Goal: Information Seeking & Learning: Learn about a topic

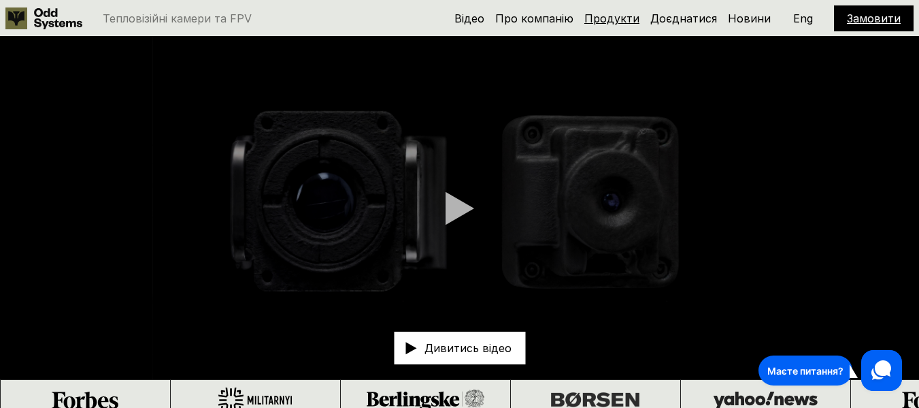
click at [615, 16] on link "Продукти" at bounding box center [611, 19] width 55 height 14
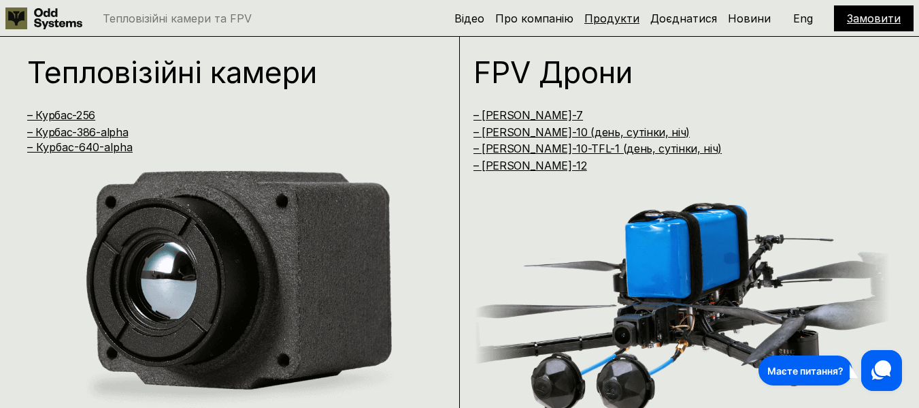
scroll to position [827, 0]
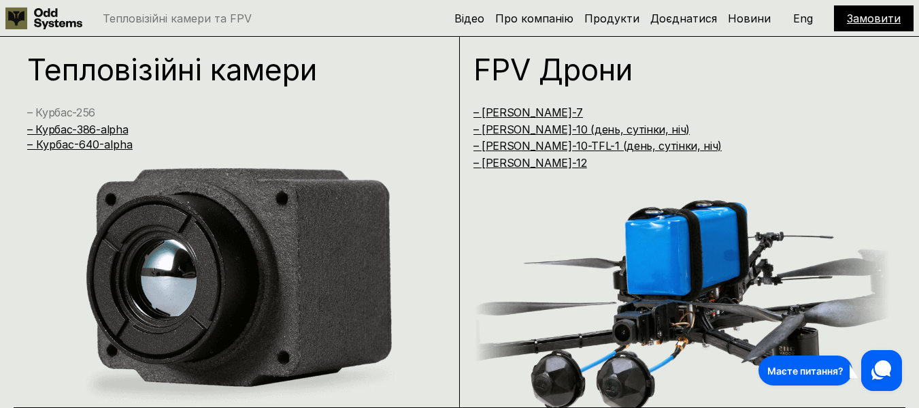
click at [76, 112] on link "– Курбас-256" at bounding box center [61, 112] width 68 height 14
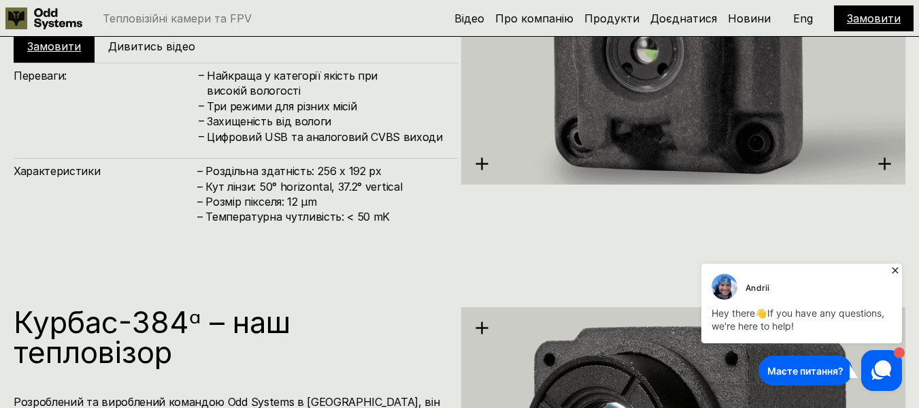
scroll to position [1439, 0]
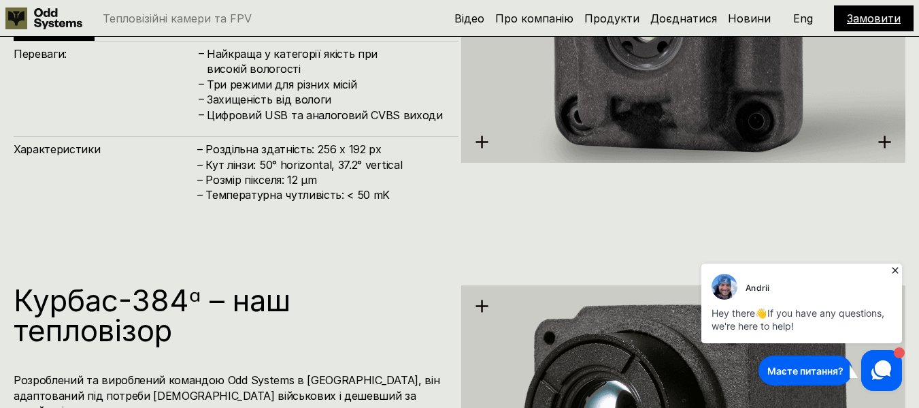
click at [894, 270] on icon at bounding box center [896, 270] width 14 height 14
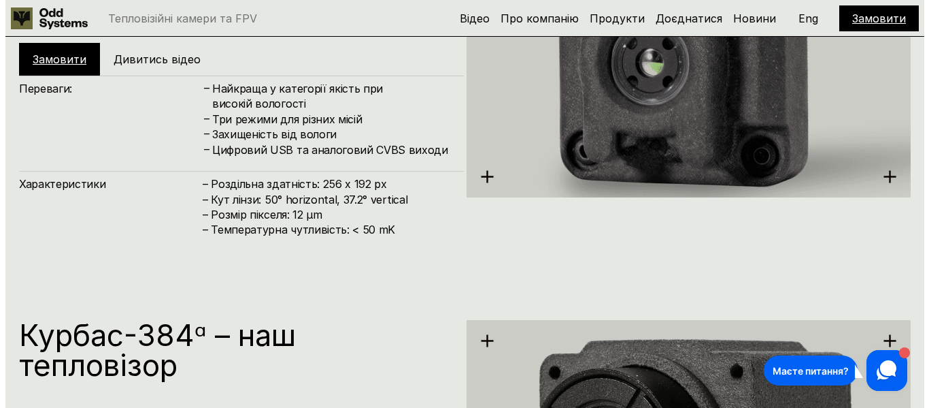
scroll to position [1303, 0]
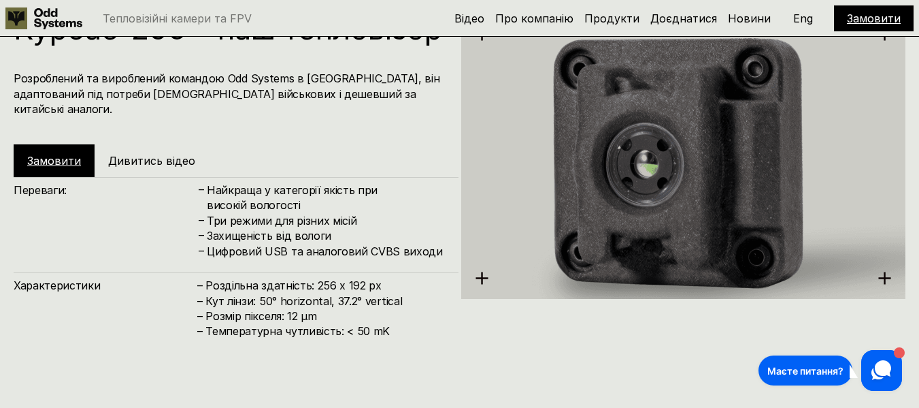
click at [175, 168] on h5 "Дивитись відео" at bounding box center [151, 160] width 87 height 15
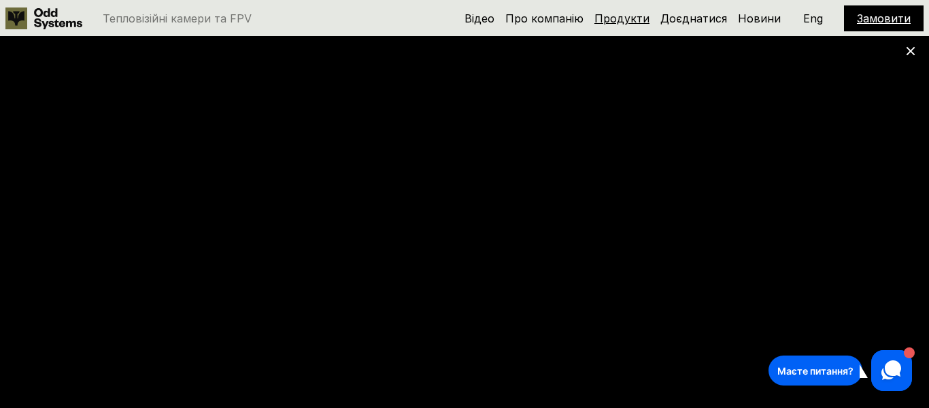
click at [640, 20] on link "Продукти" at bounding box center [622, 19] width 55 height 14
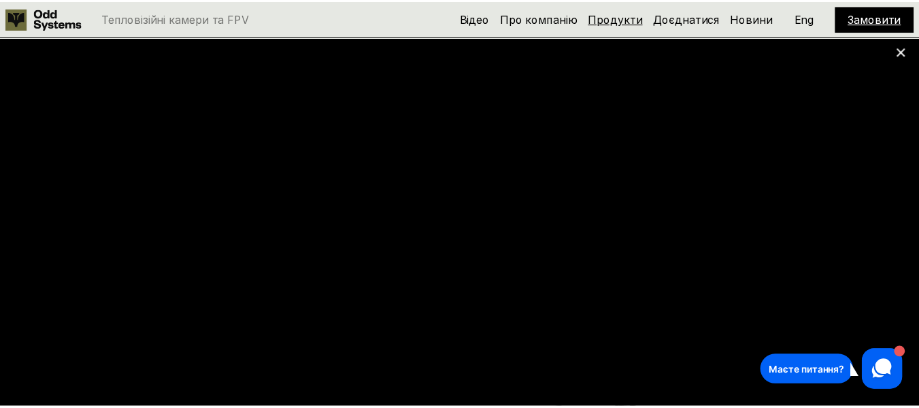
scroll to position [827, 0]
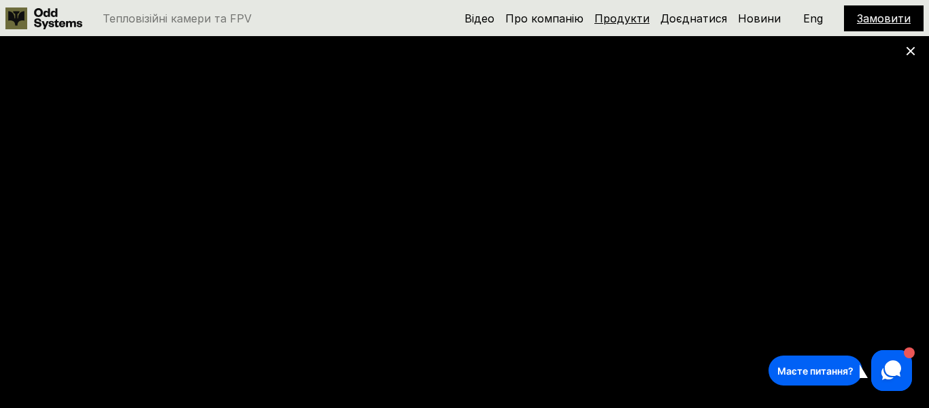
click at [640, 20] on link "Продукти" at bounding box center [622, 19] width 55 height 14
click at [911, 50] on use at bounding box center [911, 51] width 9 height 9
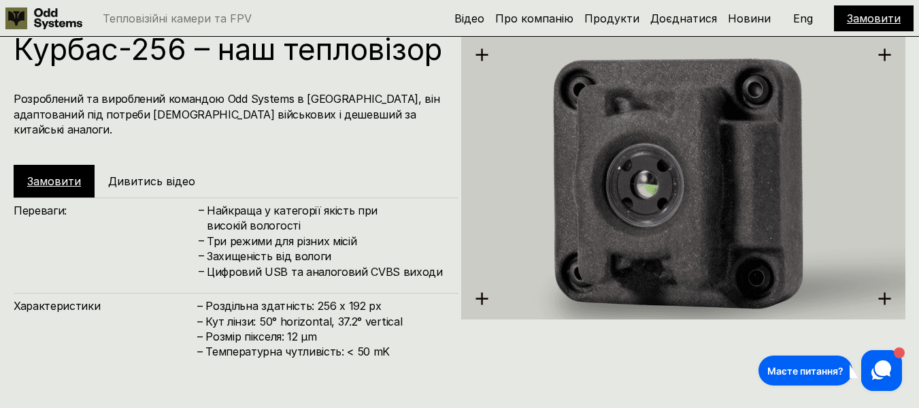
scroll to position [1304, 0]
